Goal: Task Accomplishment & Management: Use online tool/utility

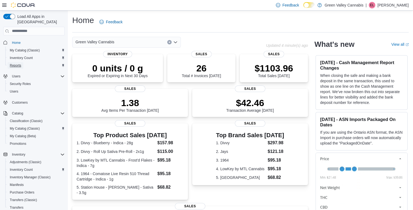
click at [17, 63] on span "Reports" at bounding box center [15, 65] width 11 height 4
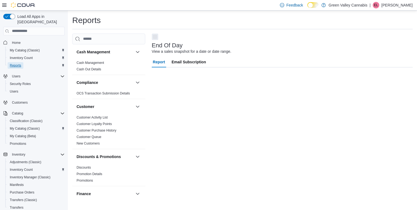
click at [17, 63] on span "Reports" at bounding box center [15, 65] width 11 height 4
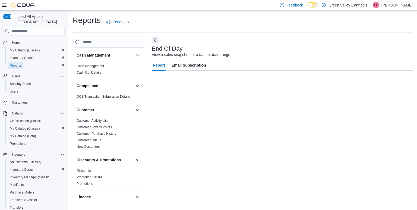
click at [17, 63] on span "Reports" at bounding box center [15, 65] width 11 height 4
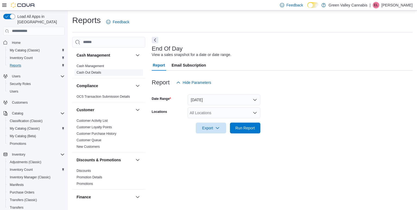
click at [78, 72] on link "Cash Out Details" at bounding box center [88, 73] width 25 height 4
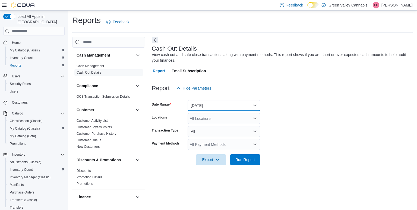
click at [225, 106] on button "Today" at bounding box center [223, 105] width 73 height 11
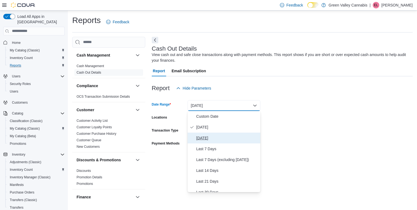
click at [206, 139] on span "Yesterday" at bounding box center [227, 138] width 62 height 7
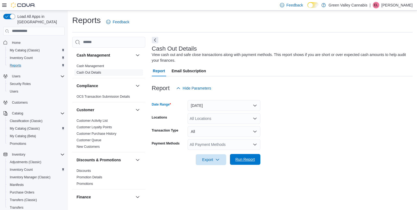
click at [245, 158] on span "Run Report" at bounding box center [245, 159] width 20 height 5
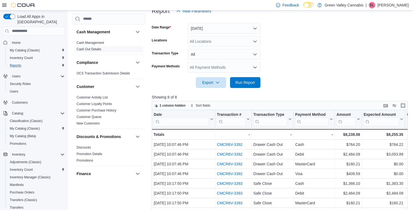
scroll to position [78, 0]
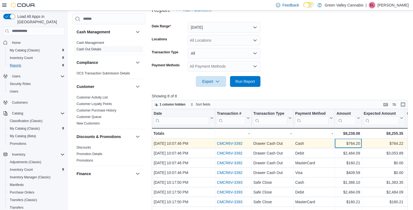
click at [346, 145] on div "$764.20" at bounding box center [348, 143] width 24 height 7
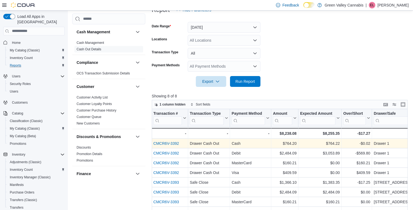
scroll to position [0, 0]
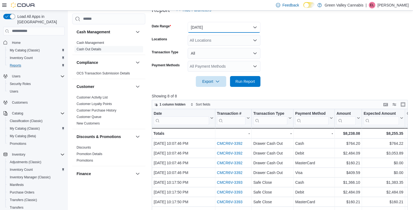
click at [234, 27] on button "Yesterday" at bounding box center [223, 27] width 73 height 11
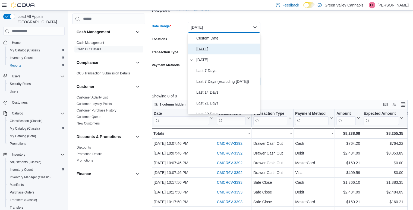
click at [227, 51] on span "Today" at bounding box center [227, 49] width 62 height 7
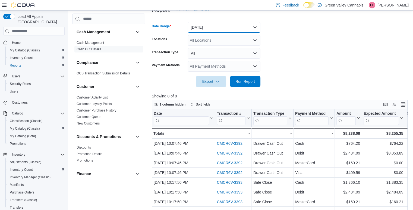
click at [240, 23] on button "Today" at bounding box center [223, 27] width 73 height 11
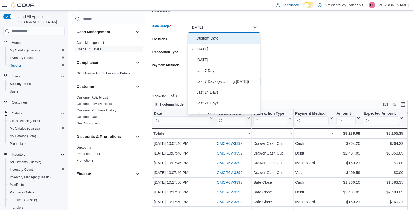
click at [214, 38] on span "Custom Date" at bounding box center [227, 38] width 62 height 7
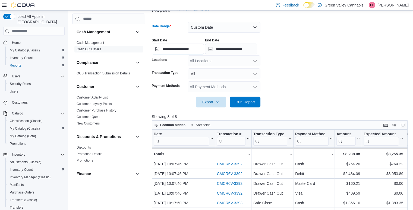
click at [155, 48] on input "**********" at bounding box center [178, 49] width 52 height 11
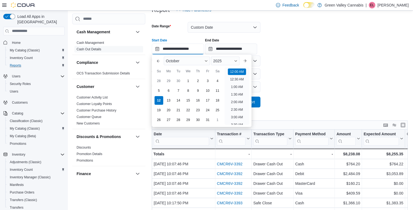
scroll to position [17, 0]
click at [211, 94] on div "10" at bounding box center [207, 90] width 9 height 9
type input "**********"
click at [219, 47] on input "**********" at bounding box center [231, 49] width 52 height 11
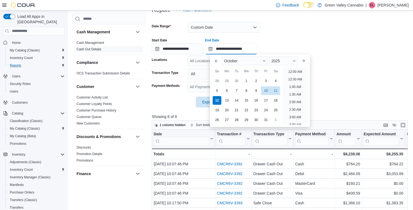
scroll to position [308, 0]
click at [265, 94] on div "10" at bounding box center [265, 90] width 9 height 9
type input "**********"
click at [292, 36] on div "**********" at bounding box center [281, 44] width 258 height 21
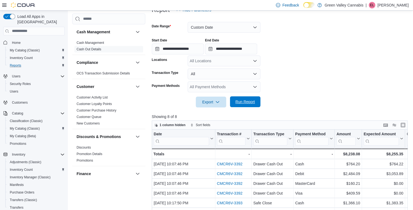
click at [244, 103] on span "Run Report" at bounding box center [245, 101] width 20 height 5
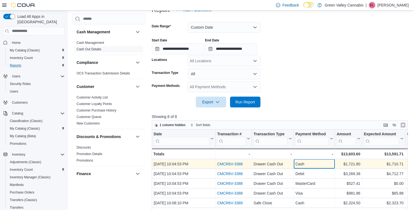
click at [314, 163] on div "Cash" at bounding box center [314, 164] width 38 height 7
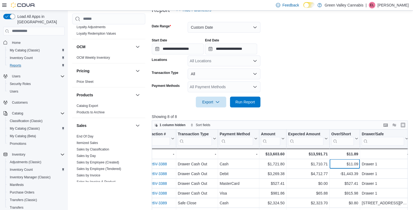
scroll to position [285, 0]
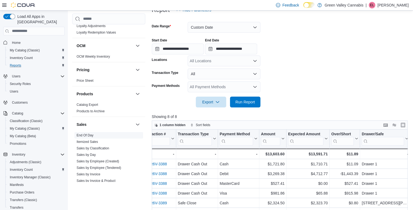
click at [85, 135] on link "End Of Day" at bounding box center [84, 136] width 17 height 4
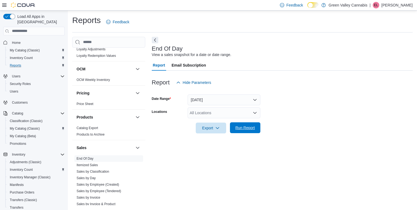
click at [246, 125] on span "Run Report" at bounding box center [245, 128] width 24 height 11
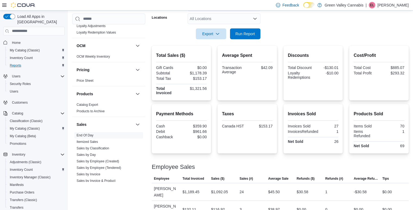
scroll to position [100, 0]
